Goal: Task Accomplishment & Management: Manage account settings

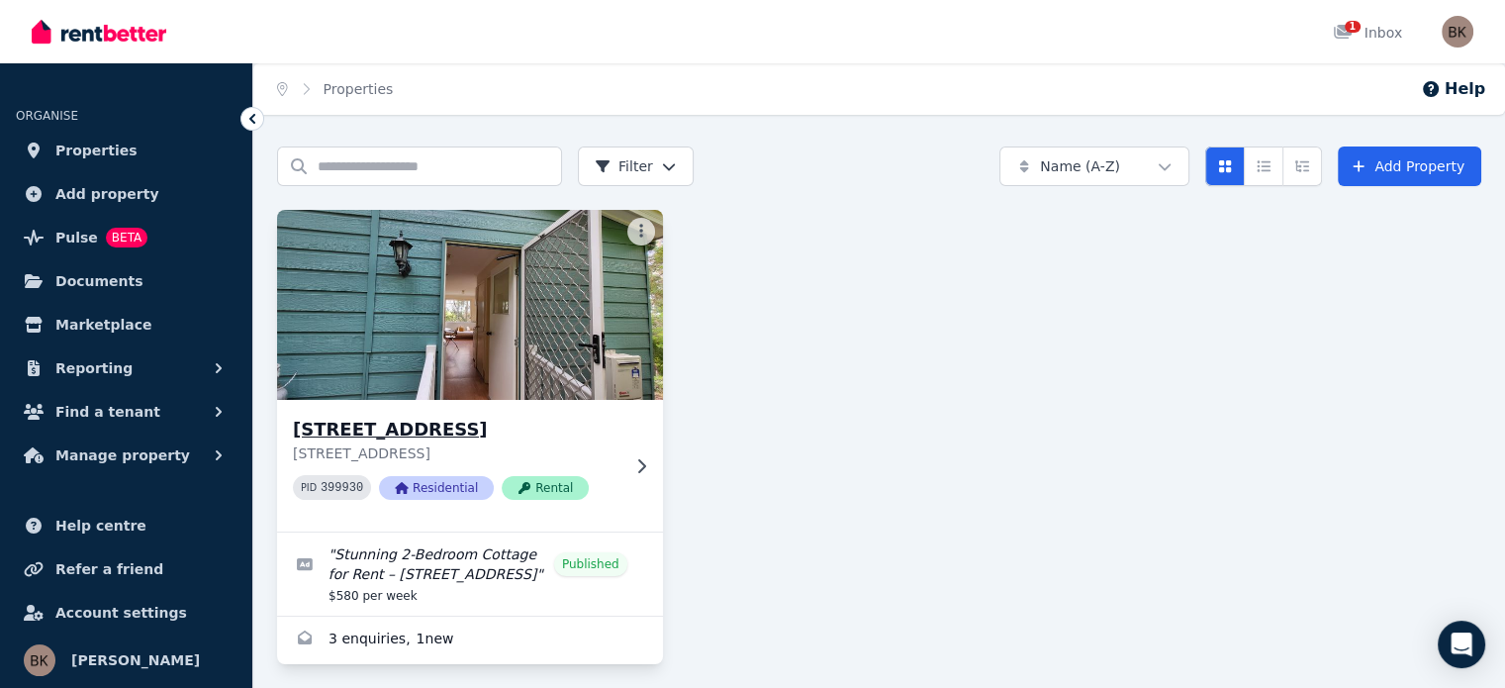
click at [648, 454] on div "[STREET_ADDRESS][GEOGRAPHIC_DATA][STREET_ADDRESS] PID 399930 Residential Rental" at bounding box center [470, 466] width 386 height 132
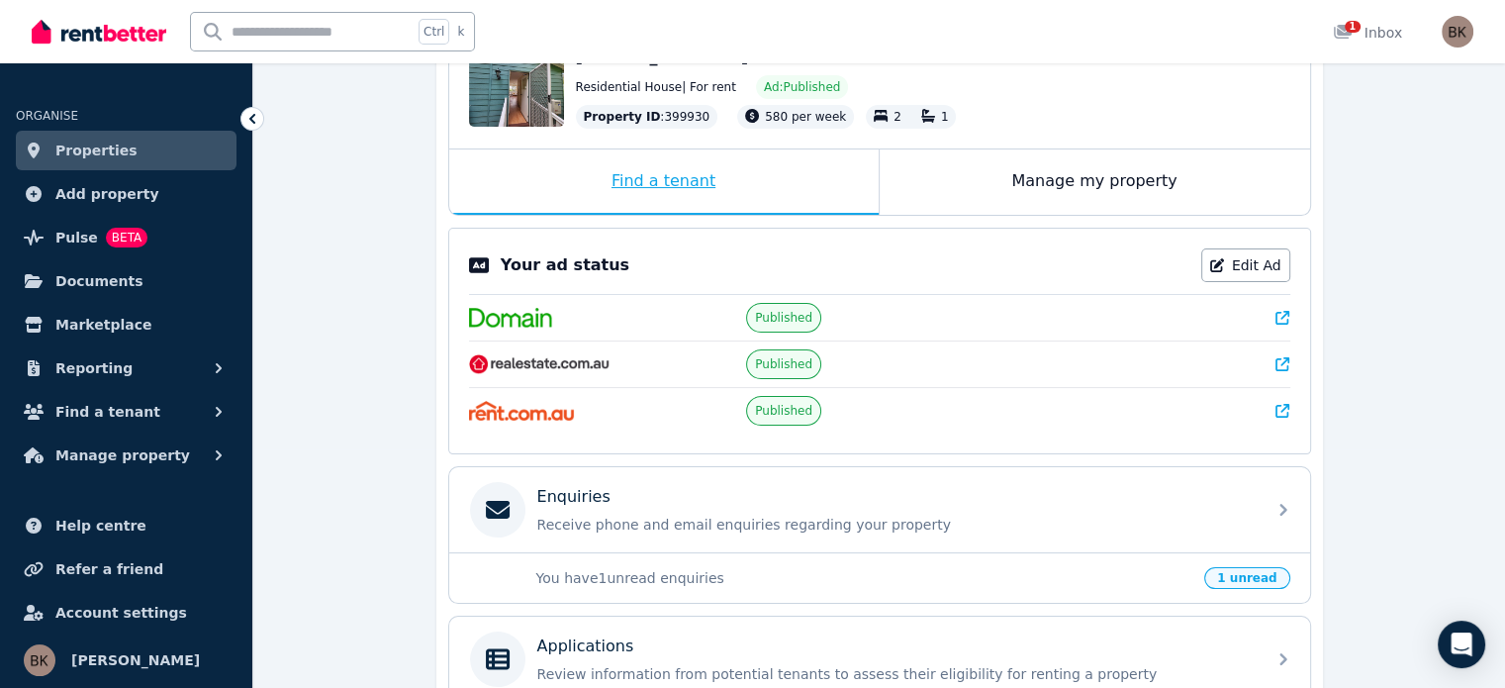
scroll to position [530, 0]
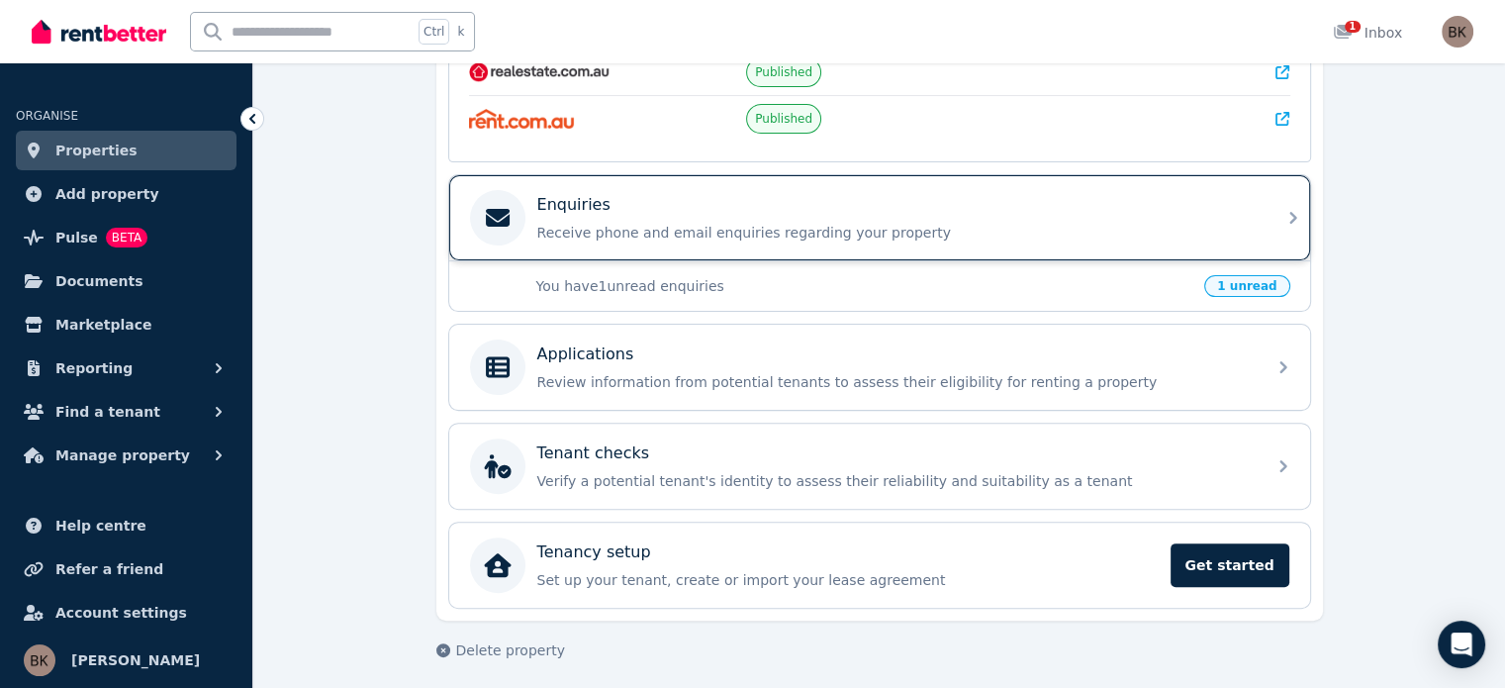
click at [686, 201] on div "Enquiries" at bounding box center [895, 205] width 716 height 24
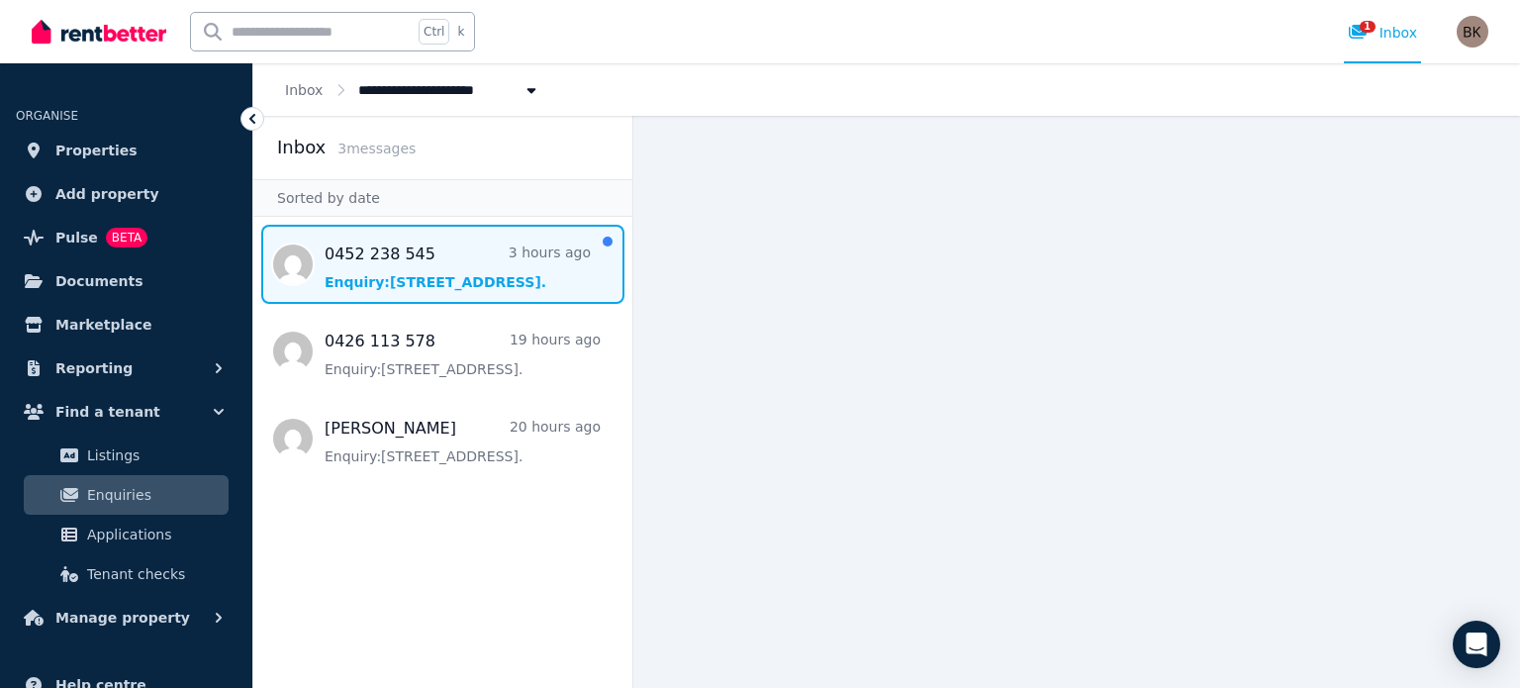
click at [454, 248] on span "Message list" at bounding box center [442, 264] width 379 height 79
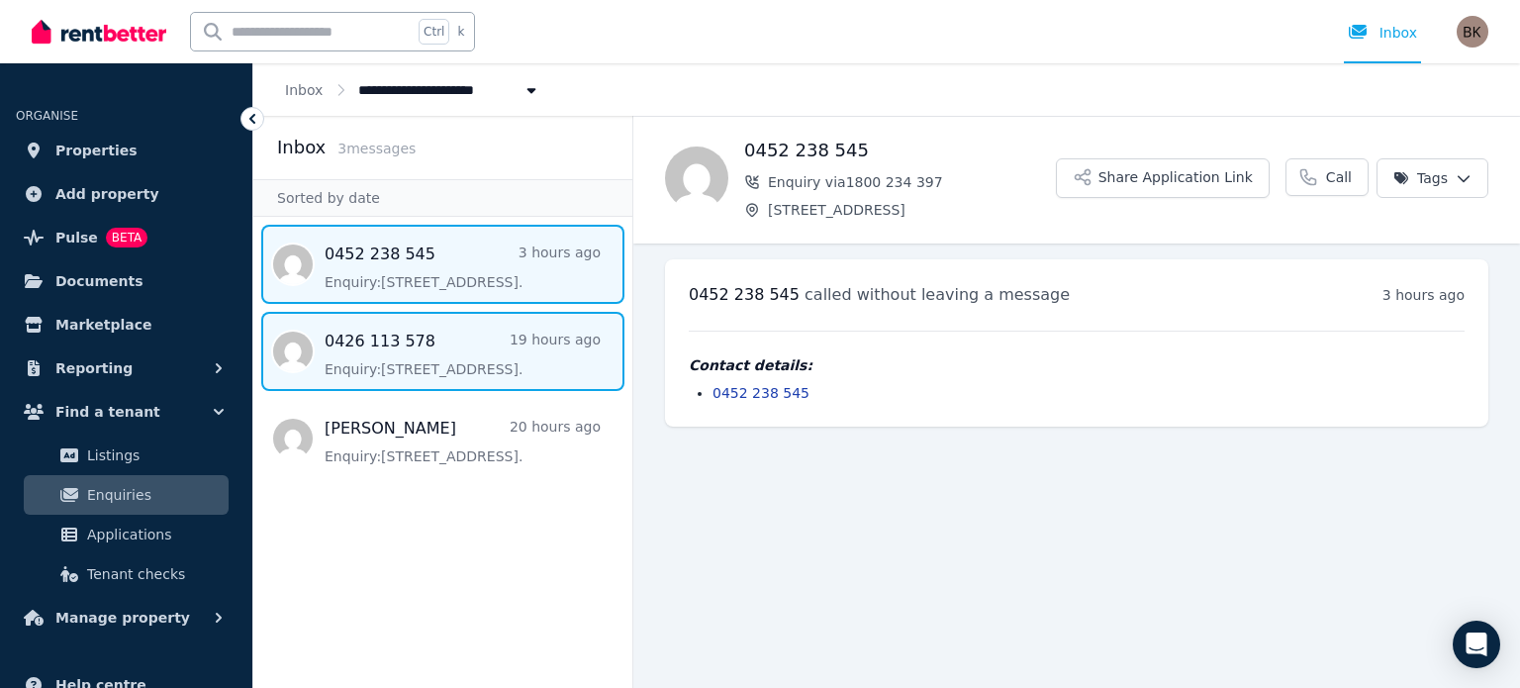
click at [371, 360] on span "Message list" at bounding box center [442, 351] width 379 height 79
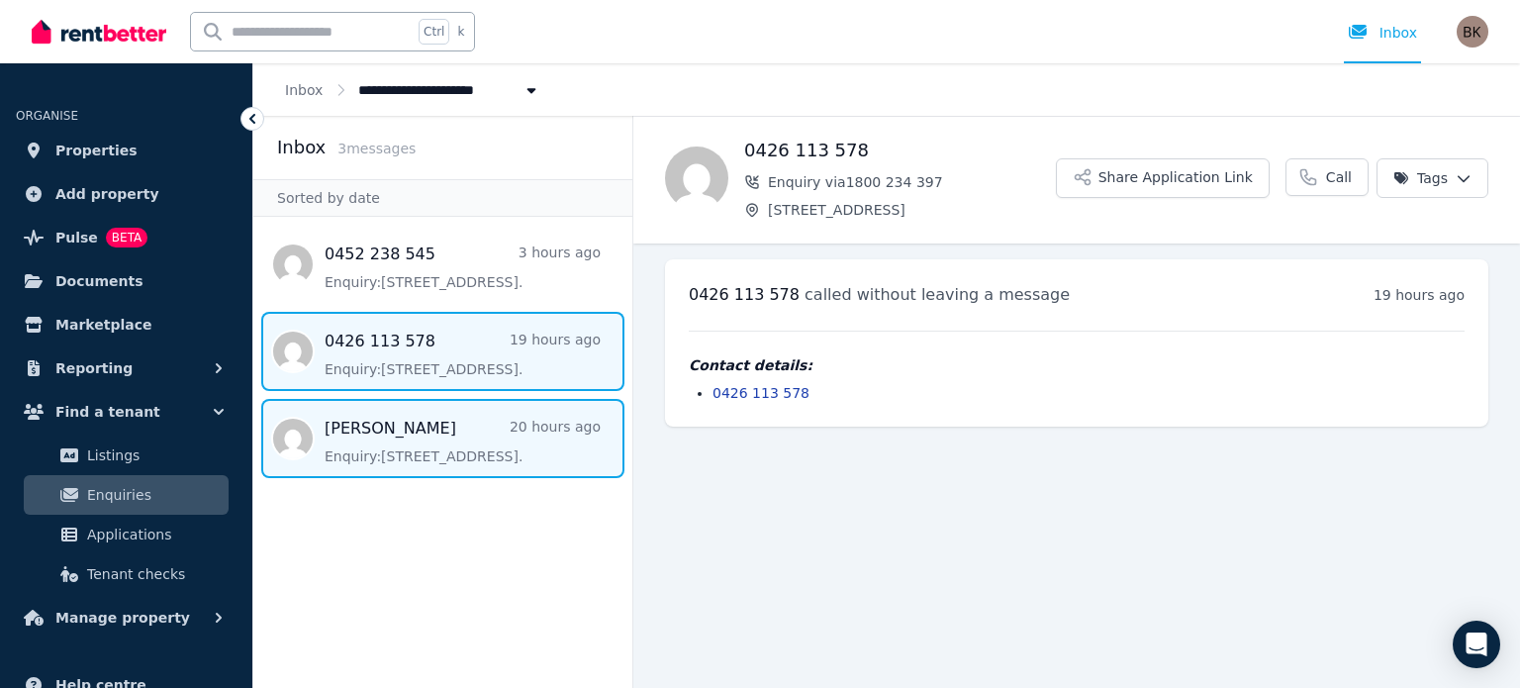
click at [403, 428] on span "Message list" at bounding box center [442, 438] width 379 height 79
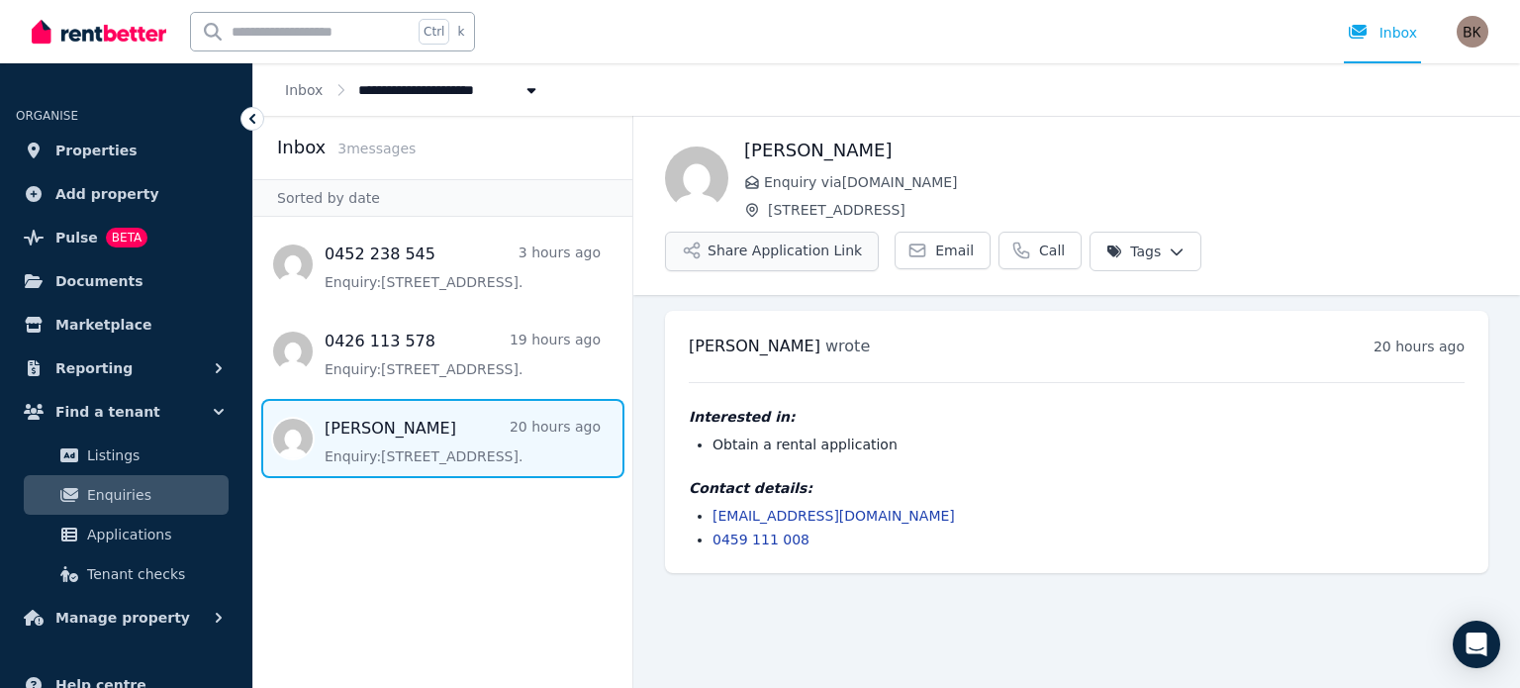
click at [879, 232] on button "Share Application Link" at bounding box center [772, 252] width 214 height 40
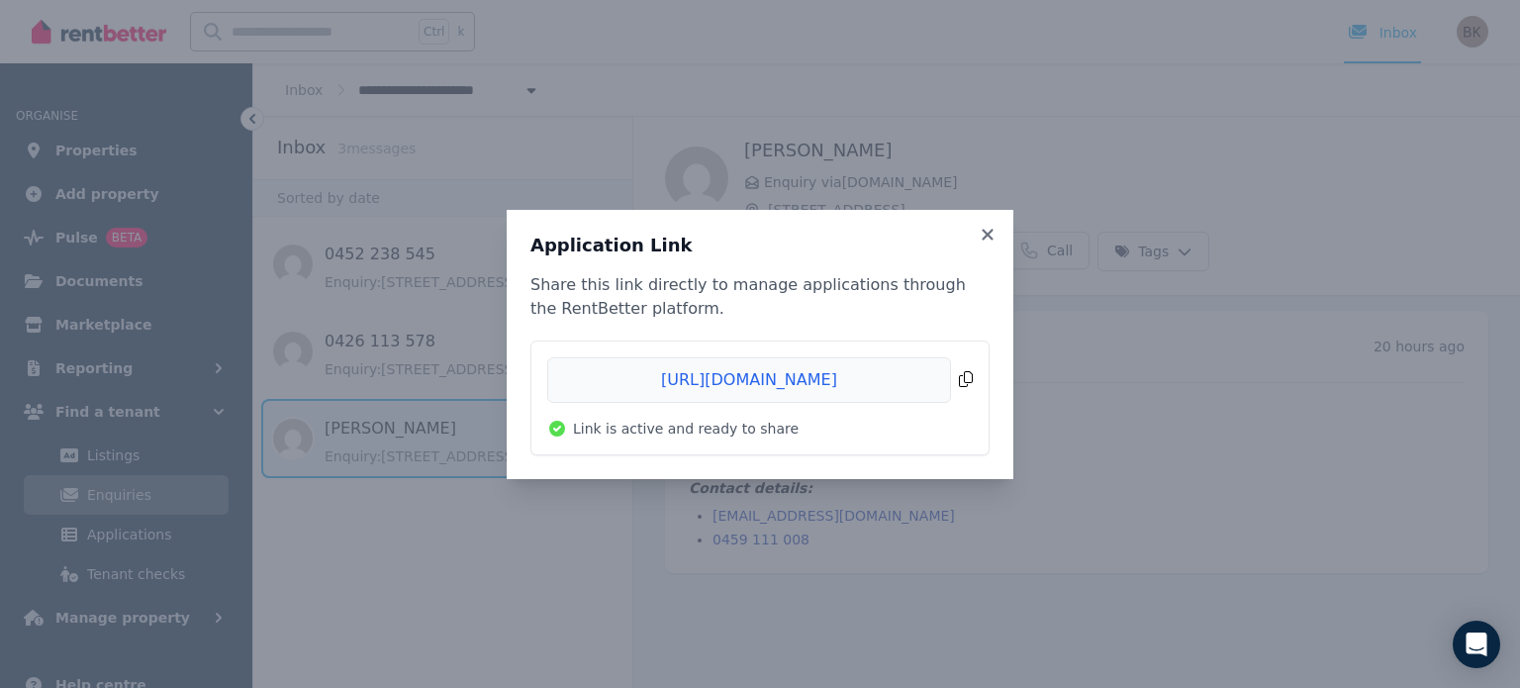
click at [962, 389] on span "Copied!" at bounding box center [759, 380] width 425 height 46
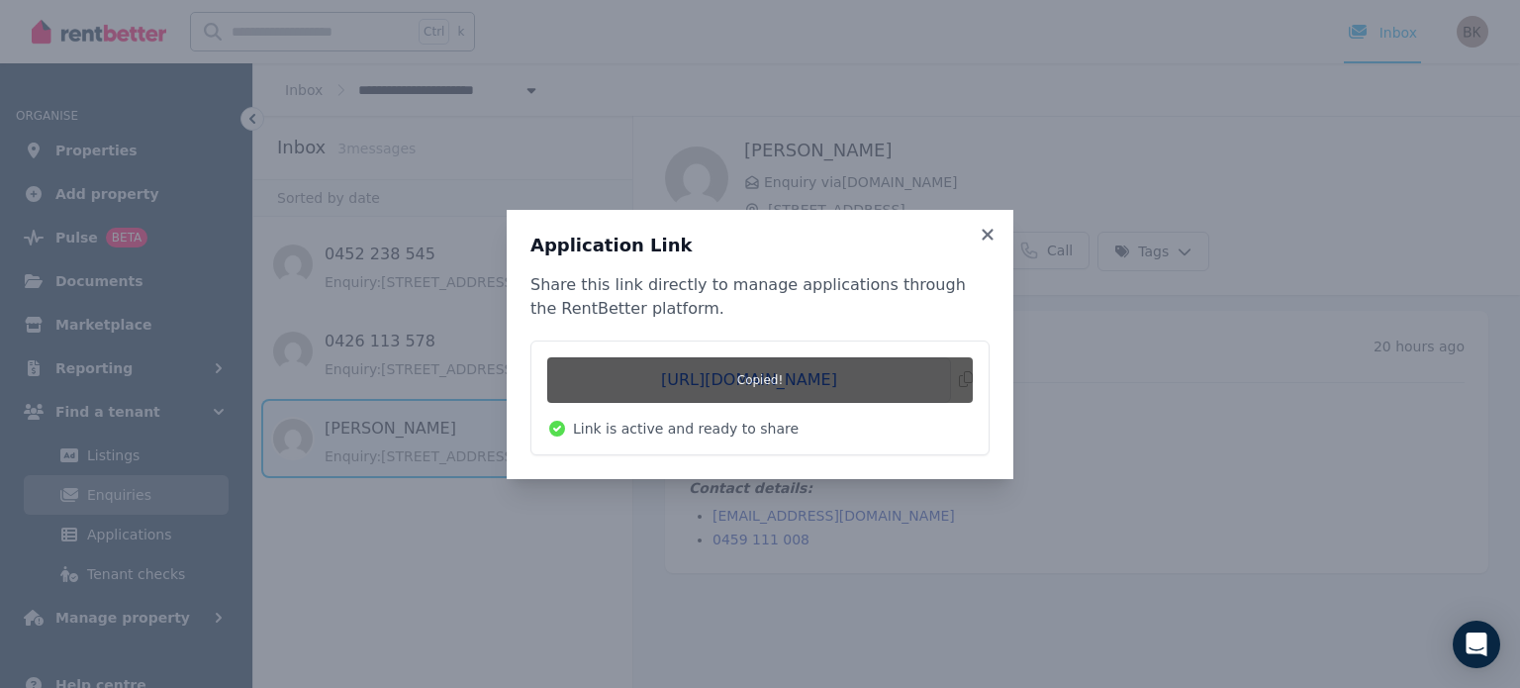
click at [977, 234] on h3 "Application Link" at bounding box center [759, 246] width 459 height 24
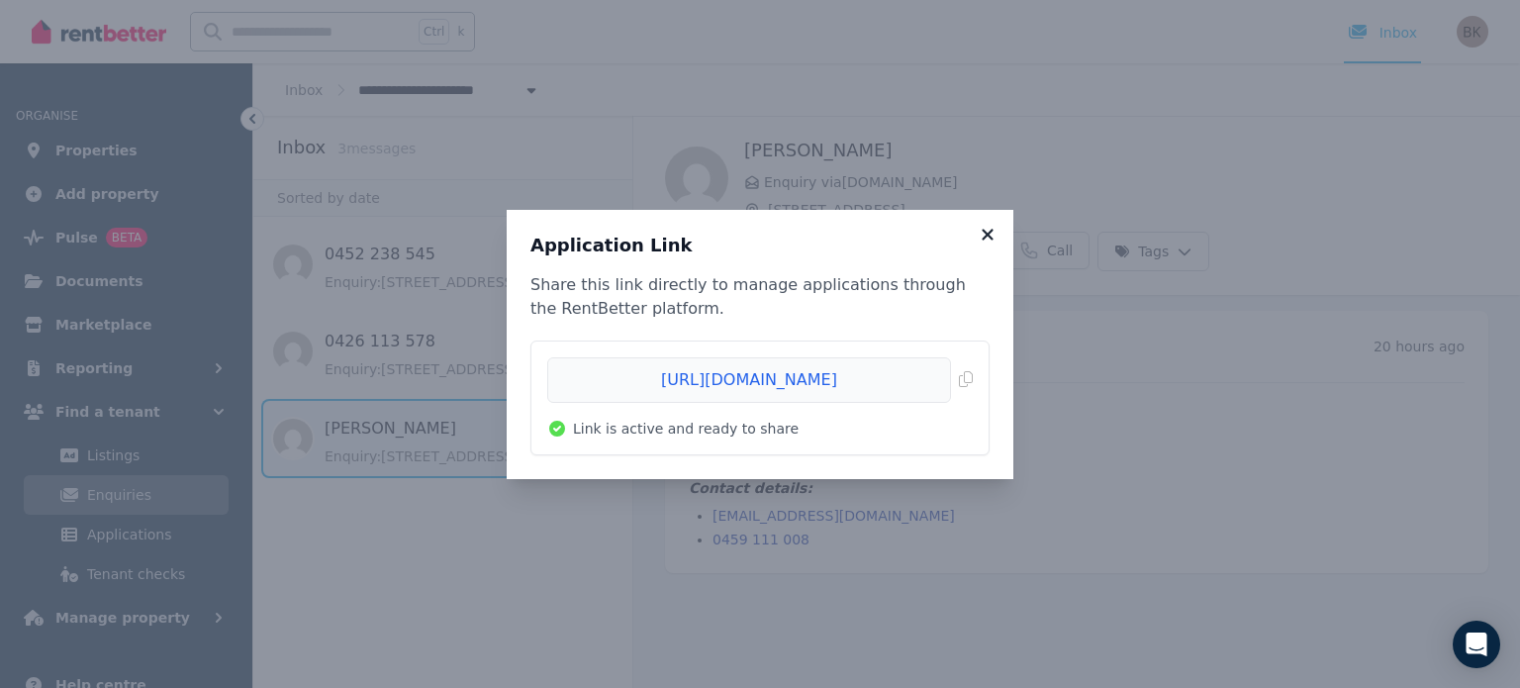
click at [987, 229] on icon at bounding box center [988, 235] width 20 height 18
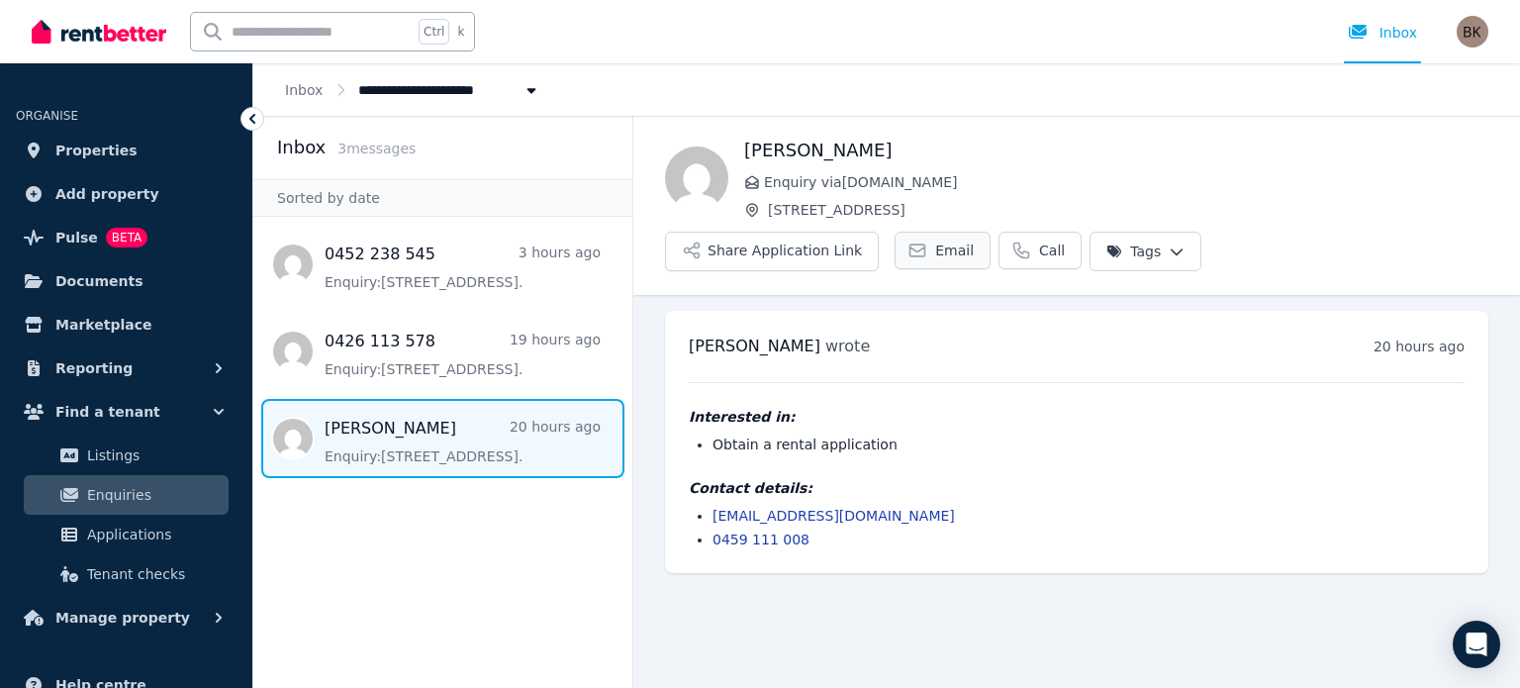
click at [974, 240] on span "Email" at bounding box center [954, 250] width 39 height 20
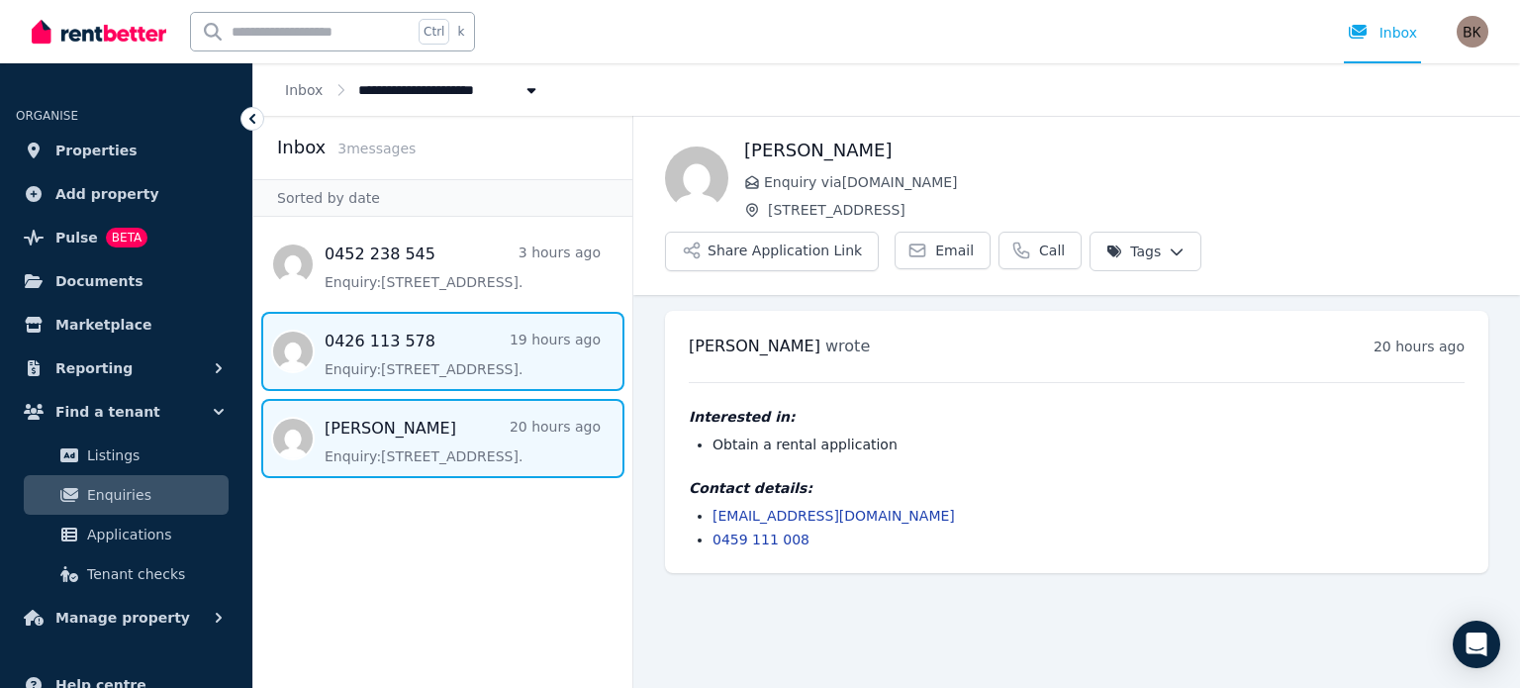
click at [378, 367] on span "Message list" at bounding box center [442, 351] width 379 height 79
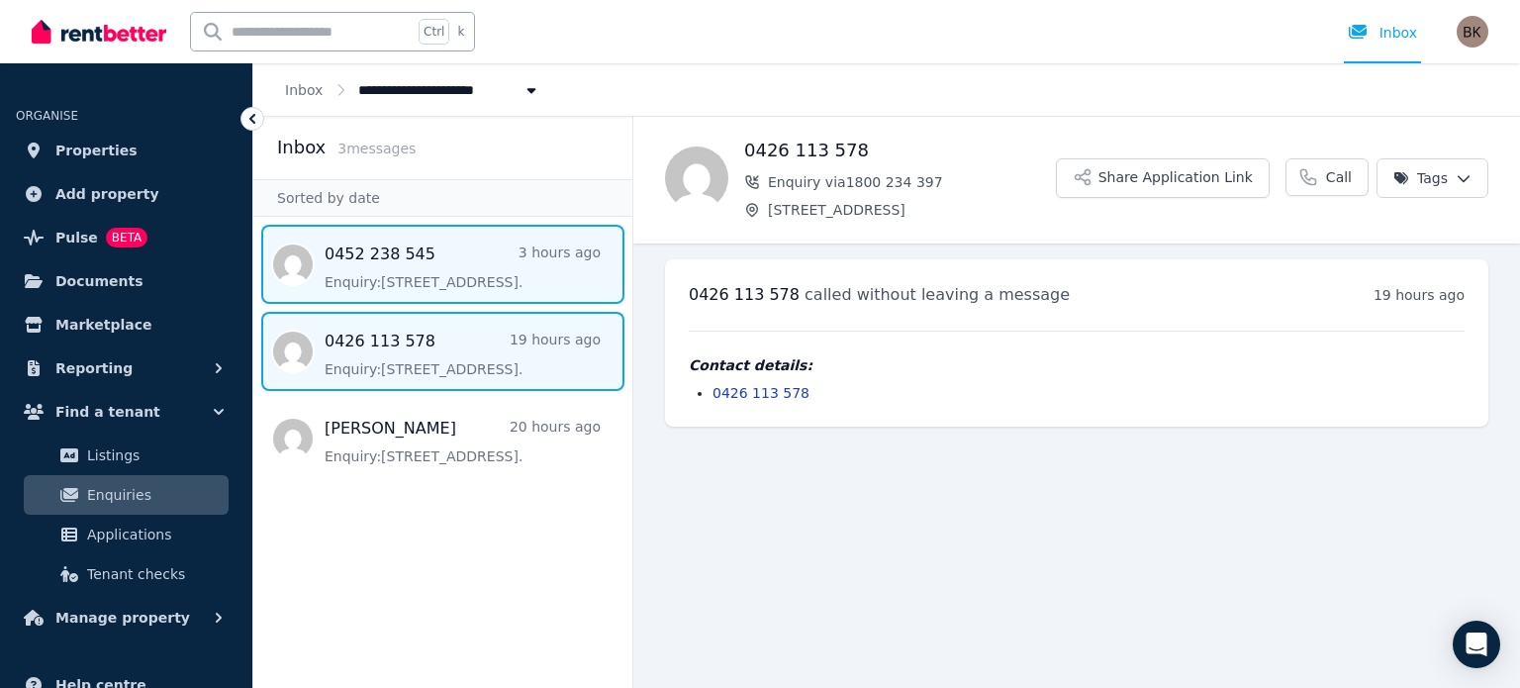
click at [386, 262] on span "Message list" at bounding box center [442, 264] width 379 height 79
click at [380, 337] on span "Message list" at bounding box center [442, 351] width 379 height 79
click at [485, 271] on span "Message list" at bounding box center [442, 264] width 379 height 79
